Goal: Task Accomplishment & Management: Use online tool/utility

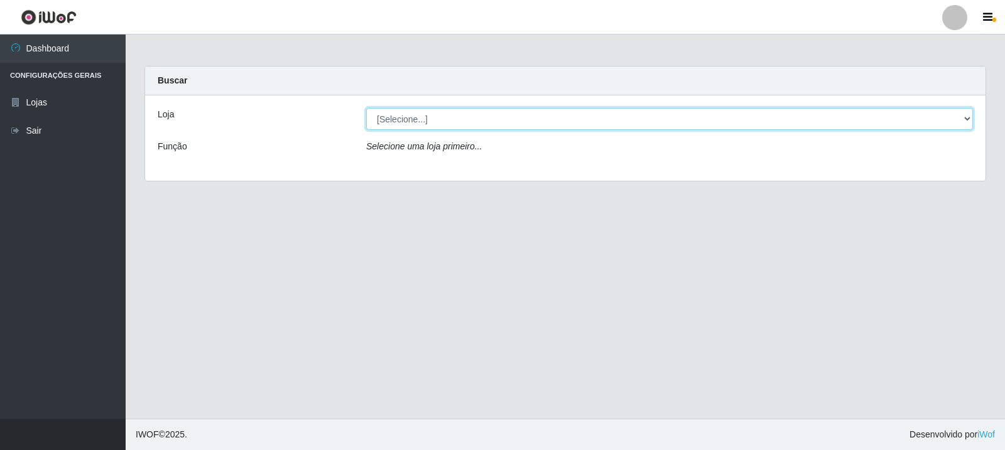
click at [543, 116] on select "[Selecione...] Rede Compras Supermercados - LOJA 3" at bounding box center [669, 119] width 607 height 22
select select "162"
click at [366, 108] on select "[Selecione...] Rede Compras Supermercados - LOJA 3" at bounding box center [669, 119] width 607 height 22
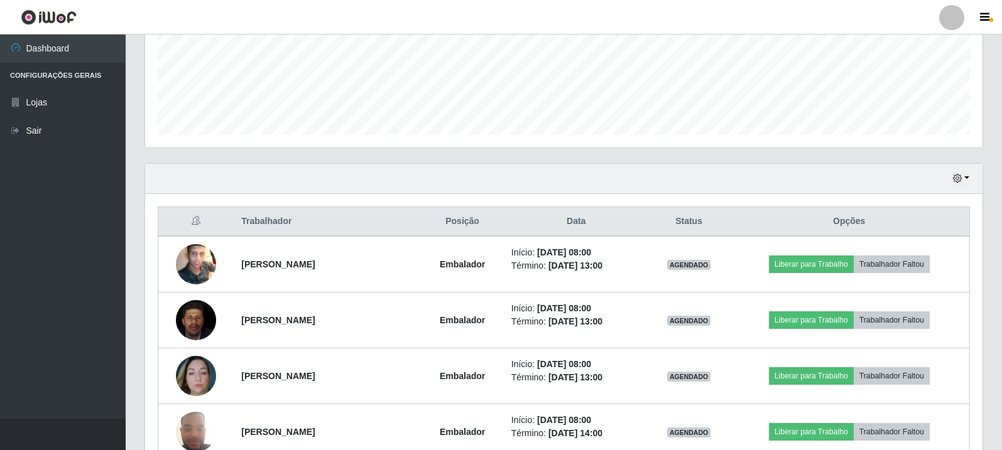
scroll to position [377, 0]
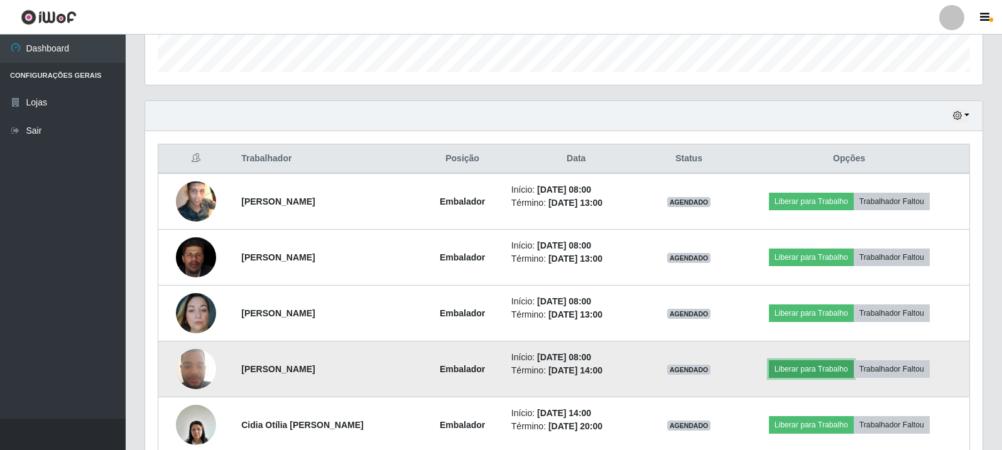
click at [852, 371] on button "Liberar para Trabalho" at bounding box center [811, 369] width 85 height 18
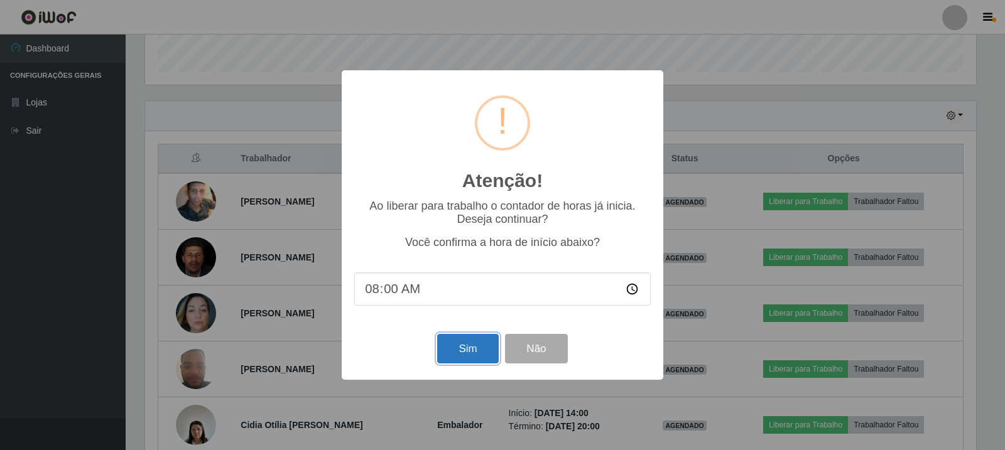
click at [459, 352] on button "Sim" at bounding box center [467, 349] width 61 height 30
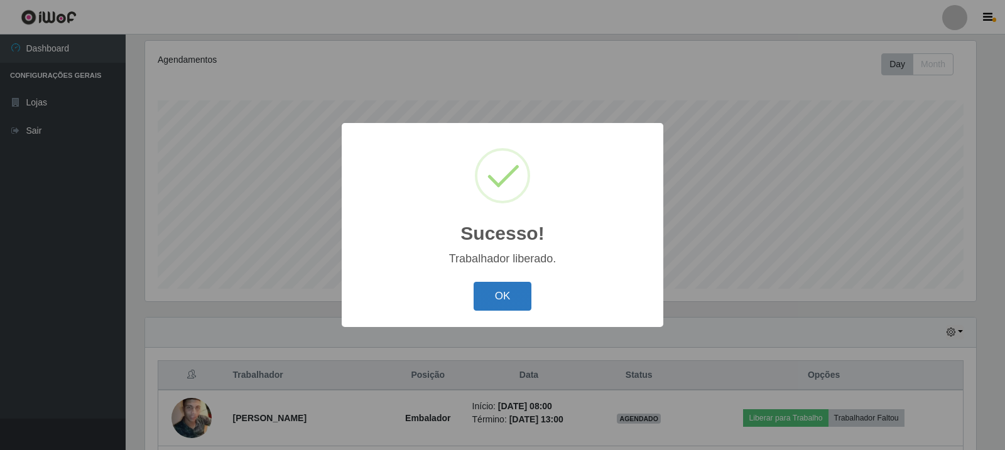
click at [497, 303] on button "OK" at bounding box center [503, 297] width 58 height 30
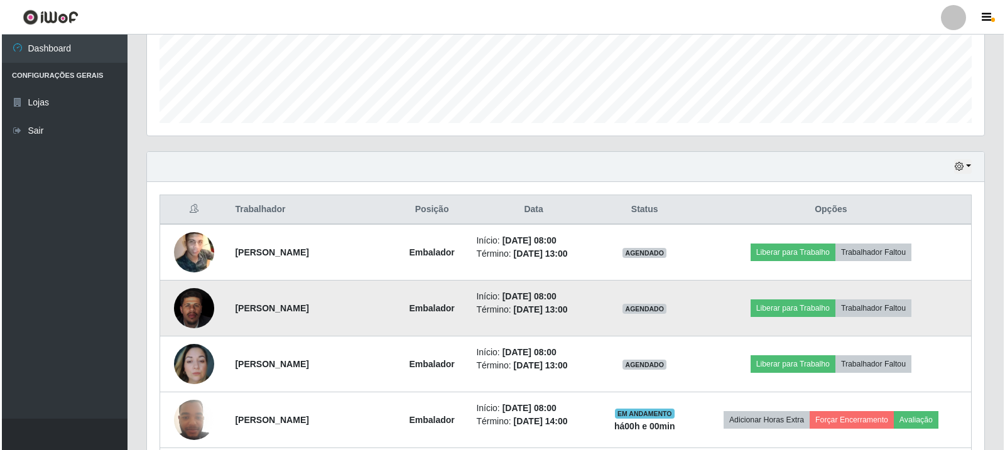
scroll to position [349, 0]
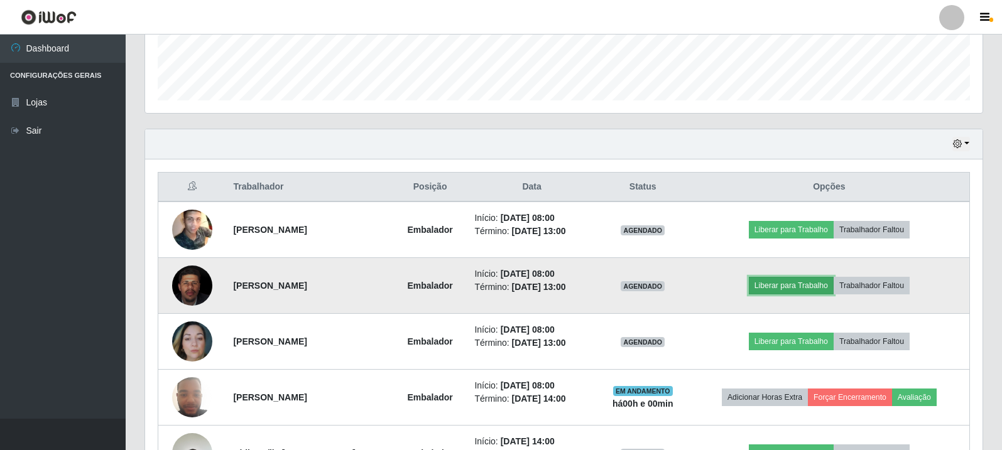
click at [781, 288] on button "Liberar para Trabalho" at bounding box center [791, 286] width 85 height 18
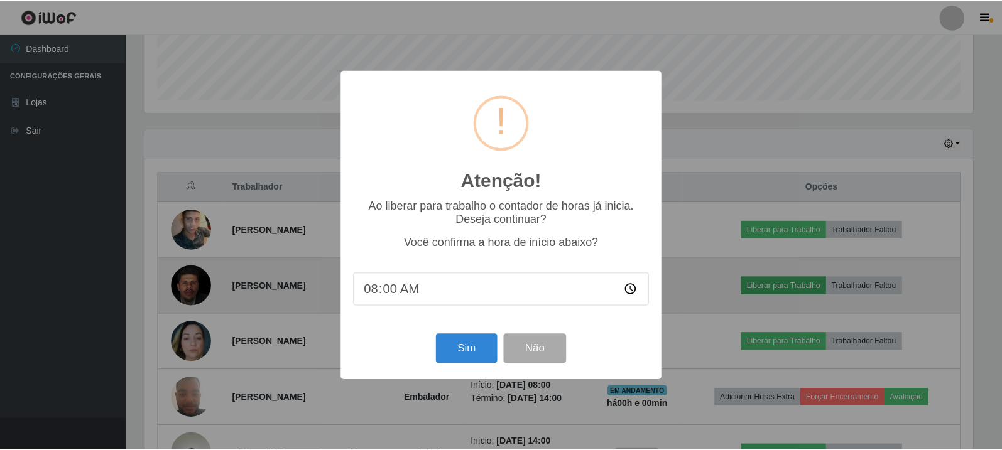
scroll to position [261, 831]
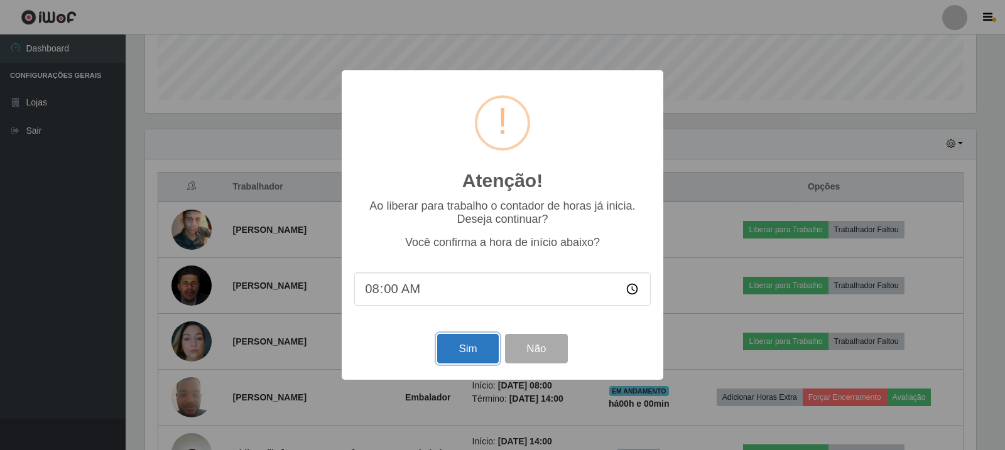
click at [475, 347] on button "Sim" at bounding box center [467, 349] width 61 height 30
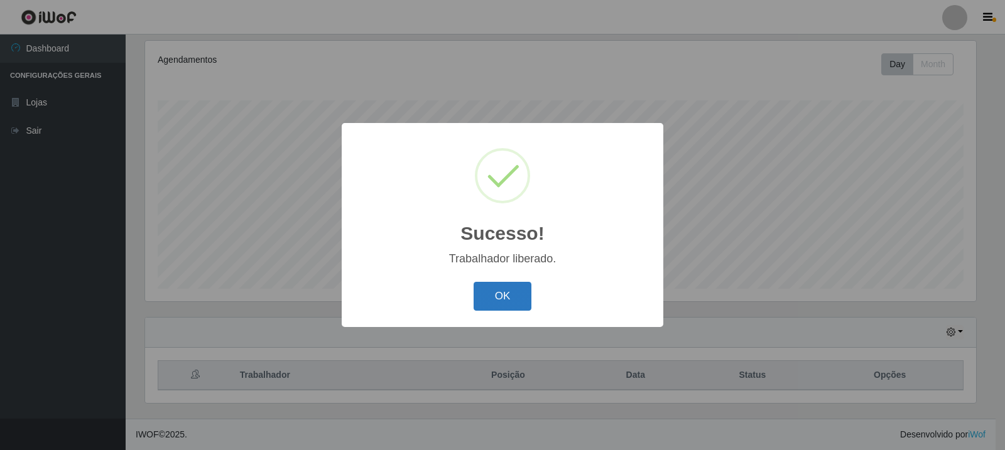
click at [506, 302] on button "OK" at bounding box center [503, 297] width 58 height 30
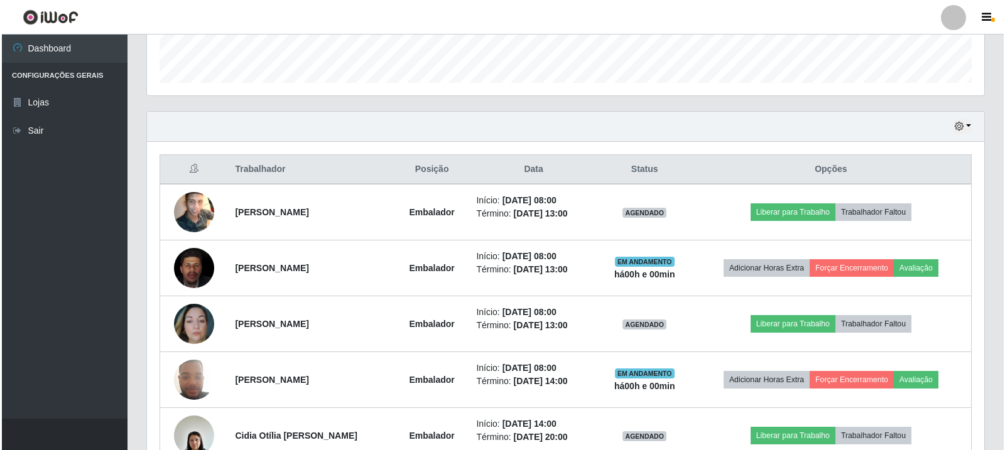
scroll to position [411, 0]
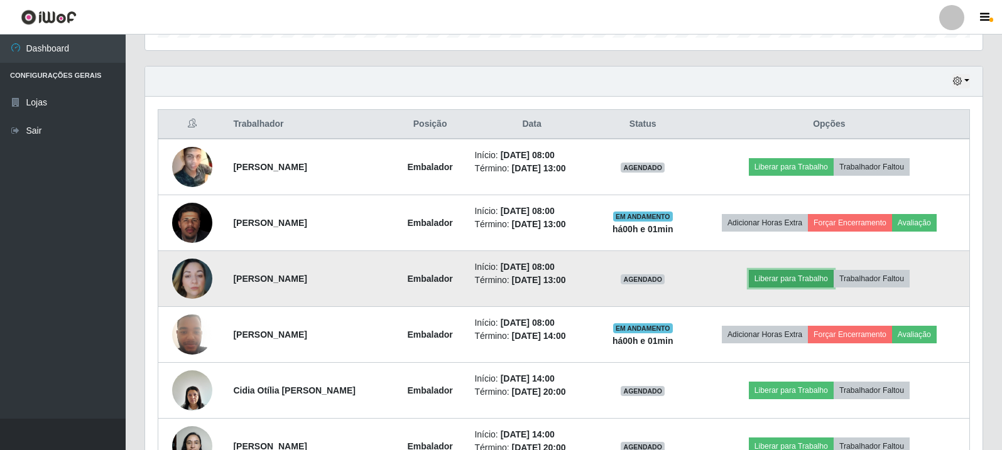
click at [809, 280] on button "Liberar para Trabalho" at bounding box center [791, 279] width 85 height 18
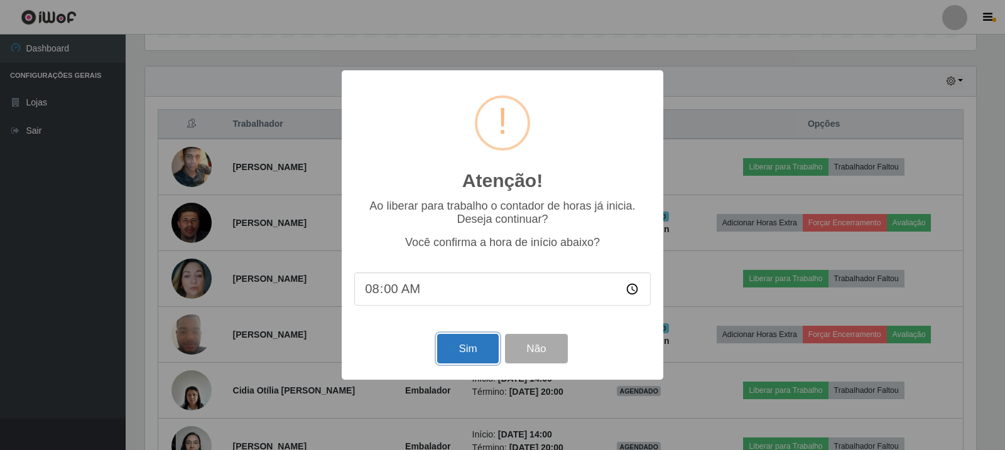
click at [475, 347] on button "Sim" at bounding box center [467, 349] width 61 height 30
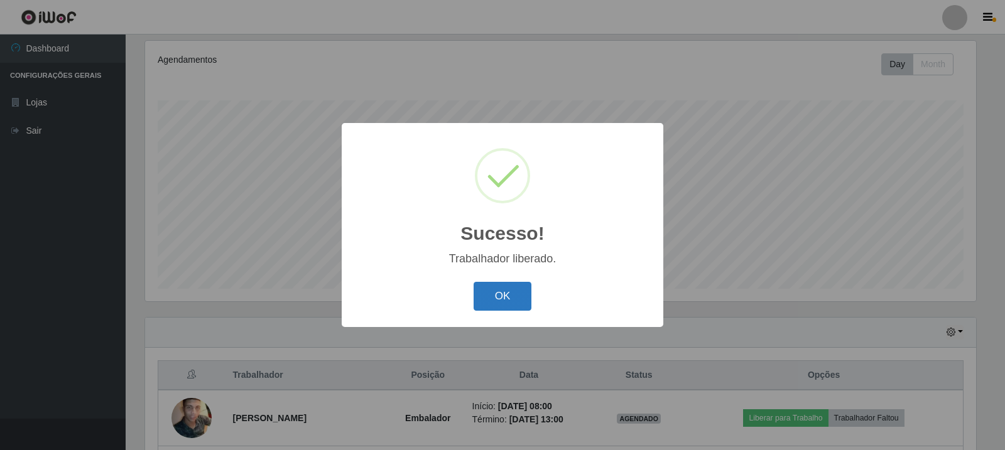
click at [488, 295] on button "OK" at bounding box center [503, 297] width 58 height 30
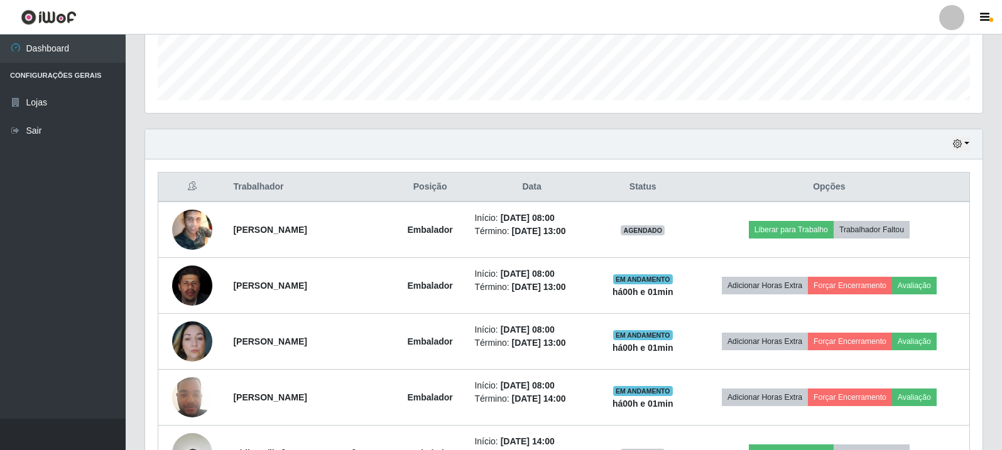
scroll to position [411, 0]
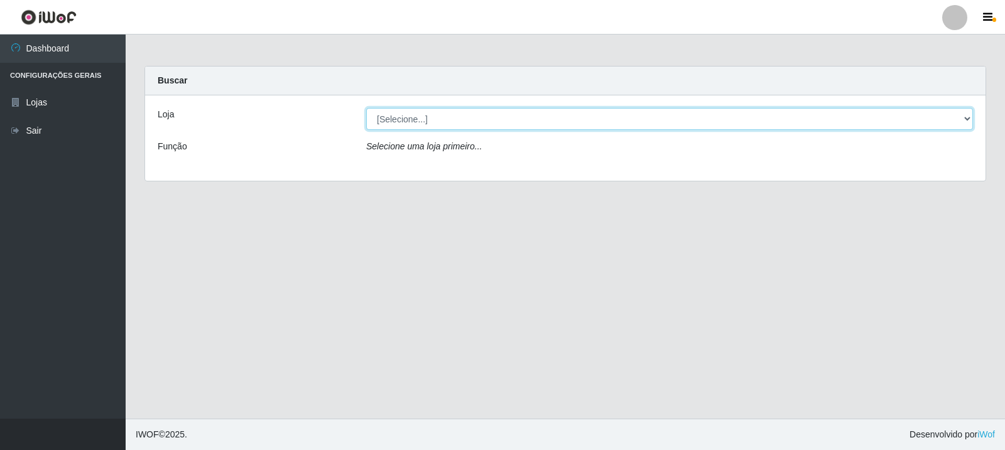
click at [548, 126] on select "[Selecione...] Rede Compras Supermercados - LOJA 3" at bounding box center [669, 119] width 607 height 22
select select "162"
click at [366, 108] on select "[Selecione...] Rede Compras Supermercados - LOJA 3" at bounding box center [669, 119] width 607 height 22
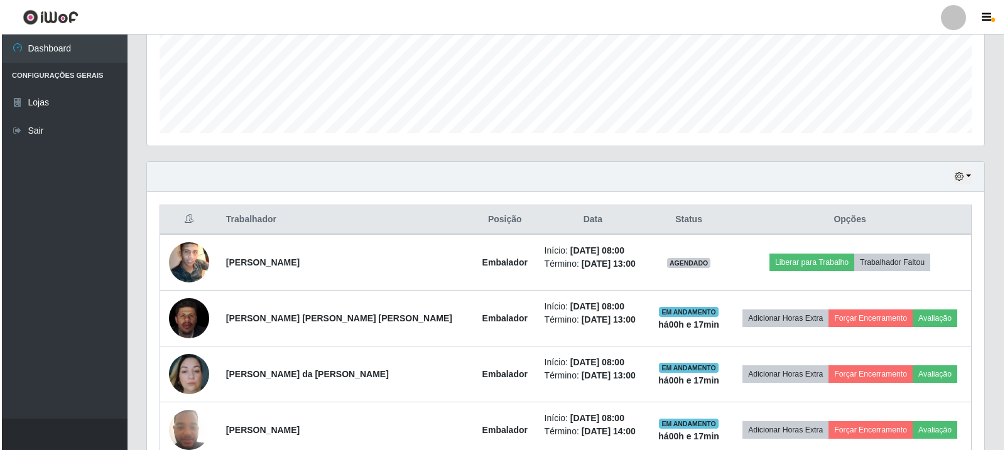
scroll to position [377, 0]
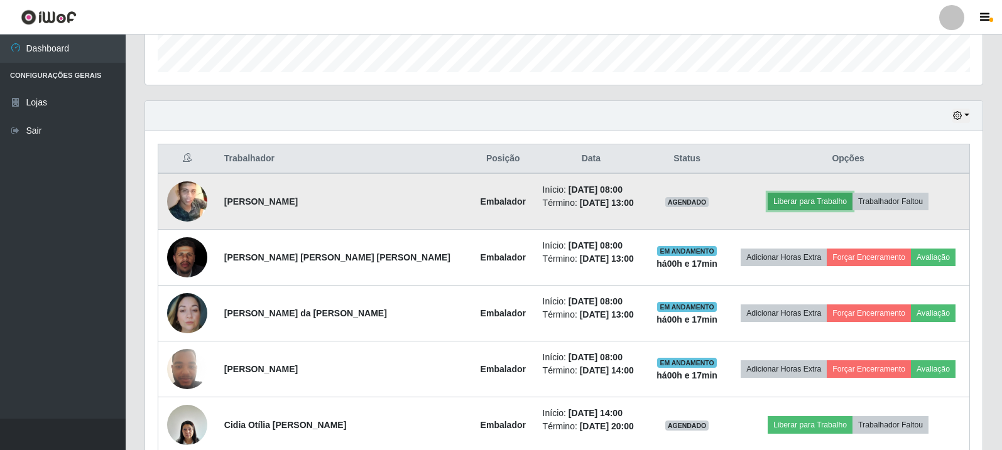
click at [788, 194] on button "Liberar para Trabalho" at bounding box center [809, 202] width 85 height 18
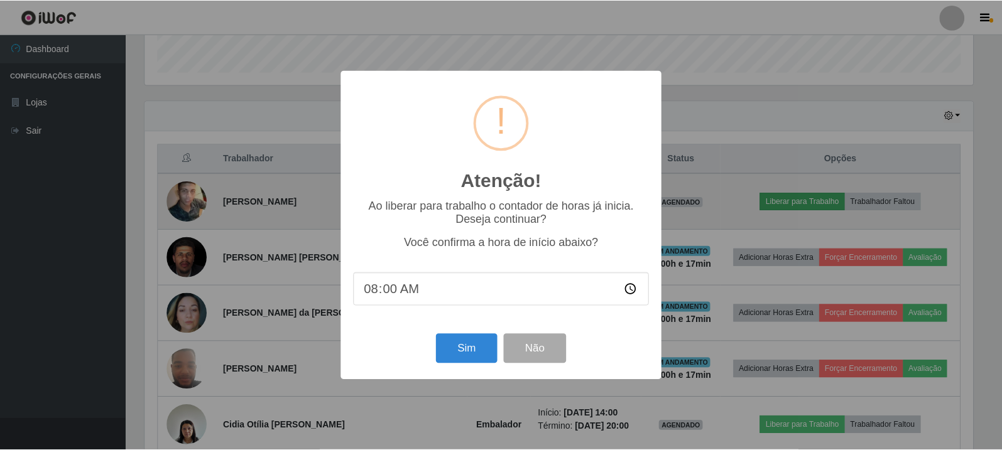
scroll to position [261, 831]
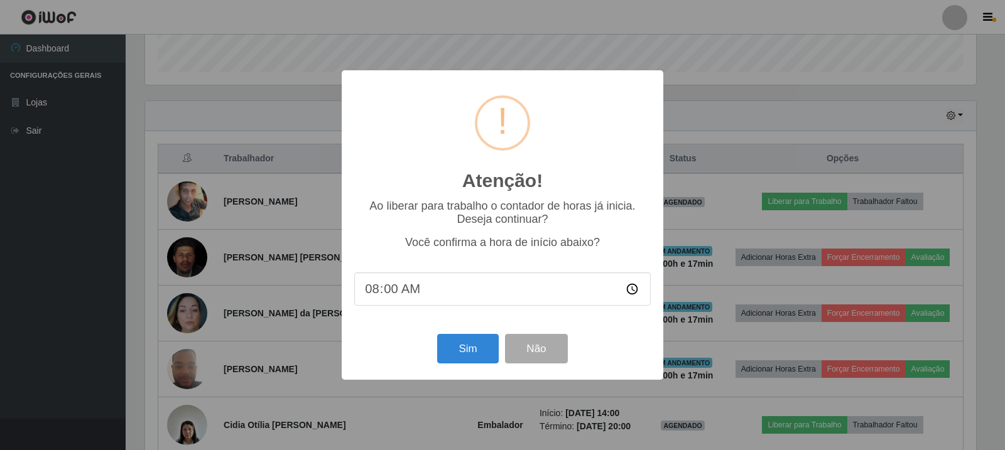
click at [409, 291] on input "08:00" at bounding box center [502, 289] width 296 height 33
click at [390, 291] on input "08:00" at bounding box center [502, 289] width 296 height 33
type input "08:17"
click at [472, 349] on button "Sim" at bounding box center [467, 349] width 61 height 30
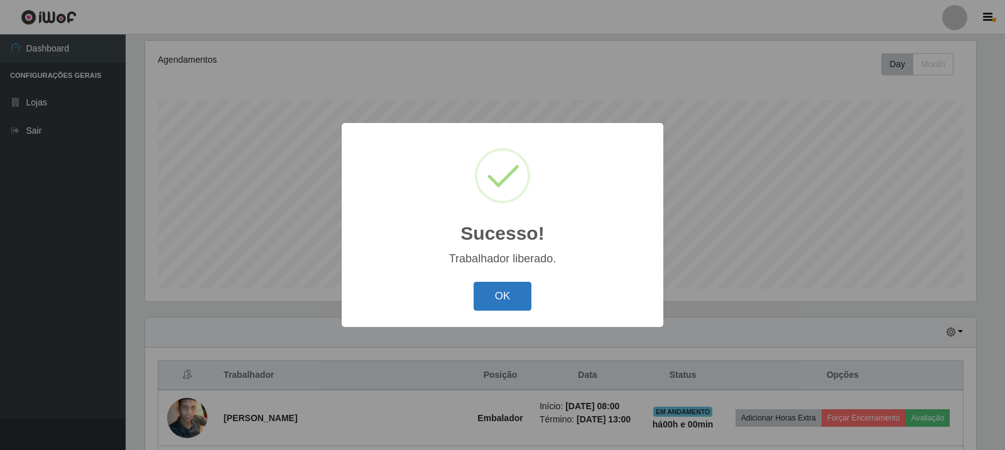
click at [502, 309] on button "OK" at bounding box center [503, 297] width 58 height 30
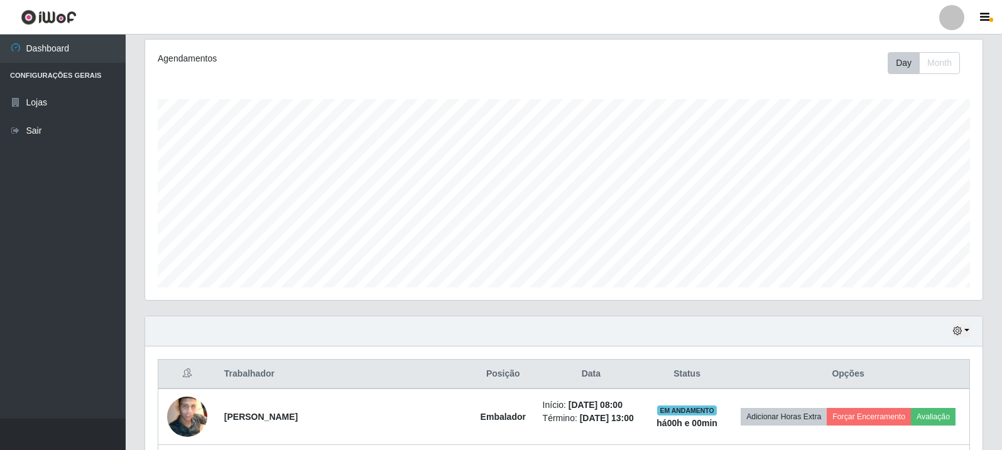
scroll to position [160, 0]
